Goal: Information Seeking & Learning: Learn about a topic

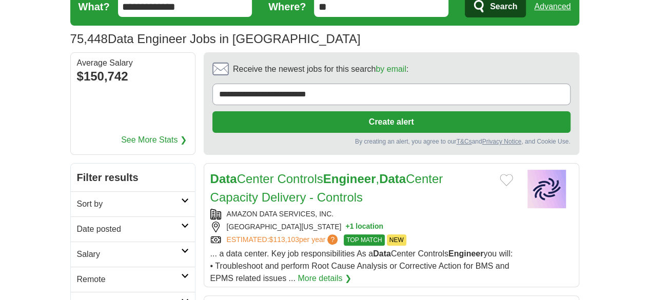
scroll to position [47, 0]
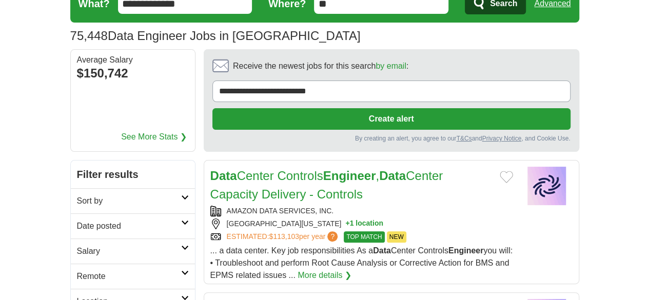
click at [103, 220] on h2 "Date posted" at bounding box center [129, 226] width 104 height 12
click at [77, 245] on link "Last 24 hours" at bounding box center [133, 251] width 112 height 12
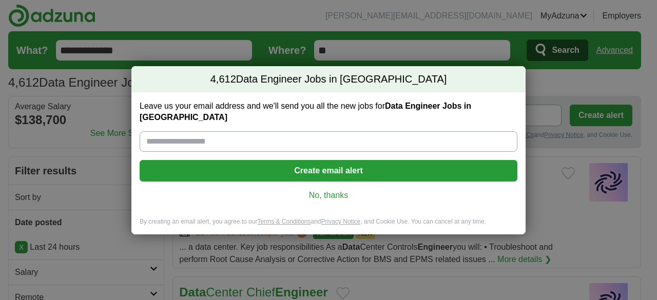
click at [323, 190] on link "No, thanks" at bounding box center [328, 195] width 361 height 11
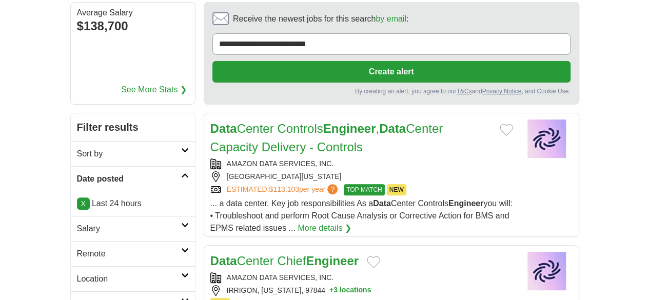
scroll to position [95, 0]
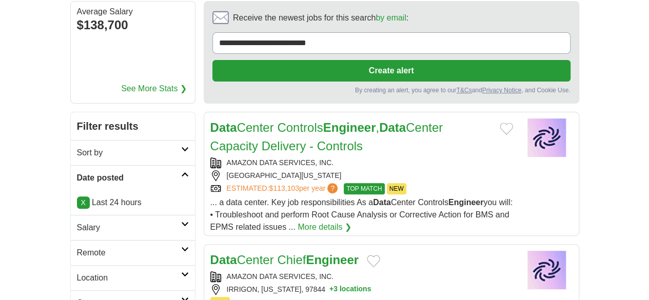
click at [77, 247] on h2 "Remote" at bounding box center [129, 253] width 104 height 12
click at [77, 273] on link "Remote jobs" at bounding box center [100, 277] width 46 height 9
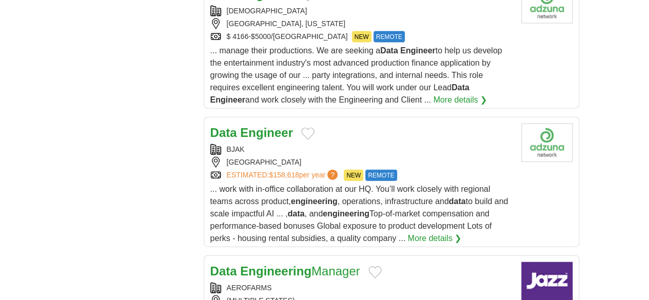
scroll to position [1180, 0]
